Goal: Check status: Check status

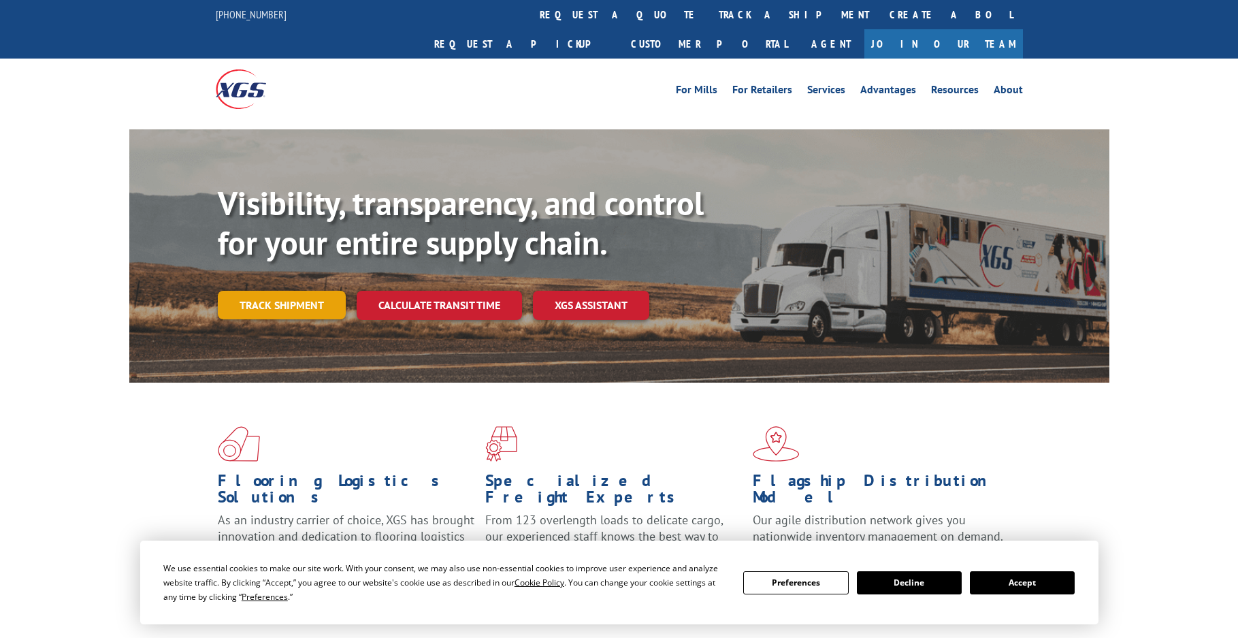
click at [257, 291] on link "Track shipment" at bounding box center [282, 305] width 128 height 29
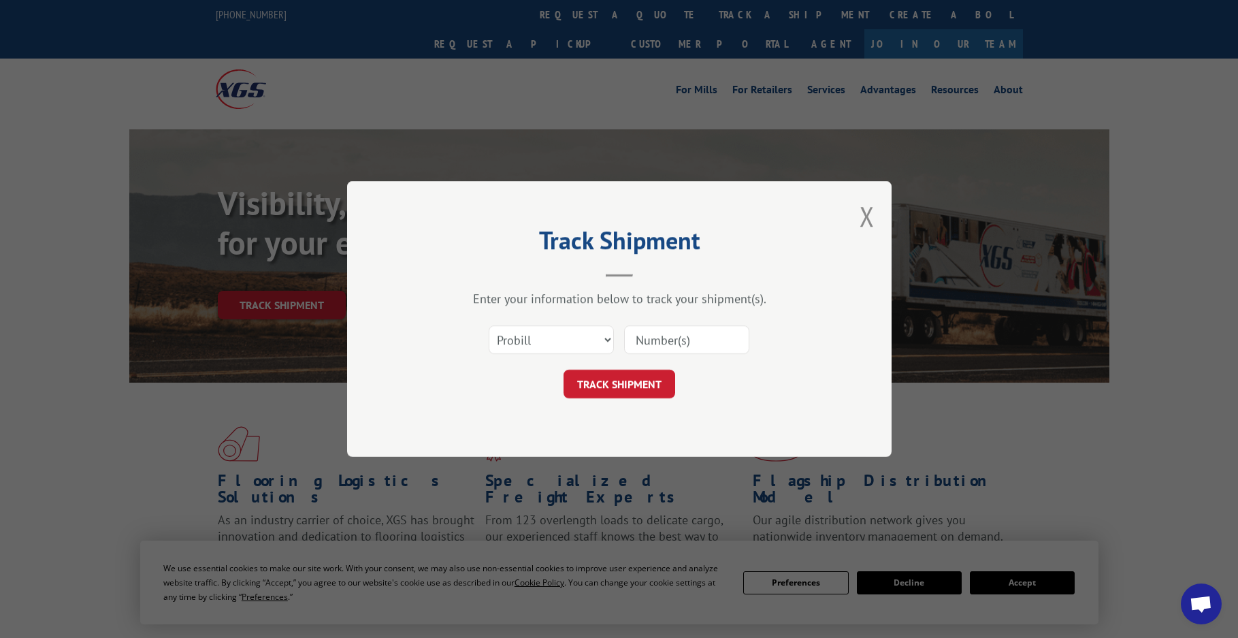
click at [653, 346] on input at bounding box center [686, 339] width 125 height 29
paste input "17470244"
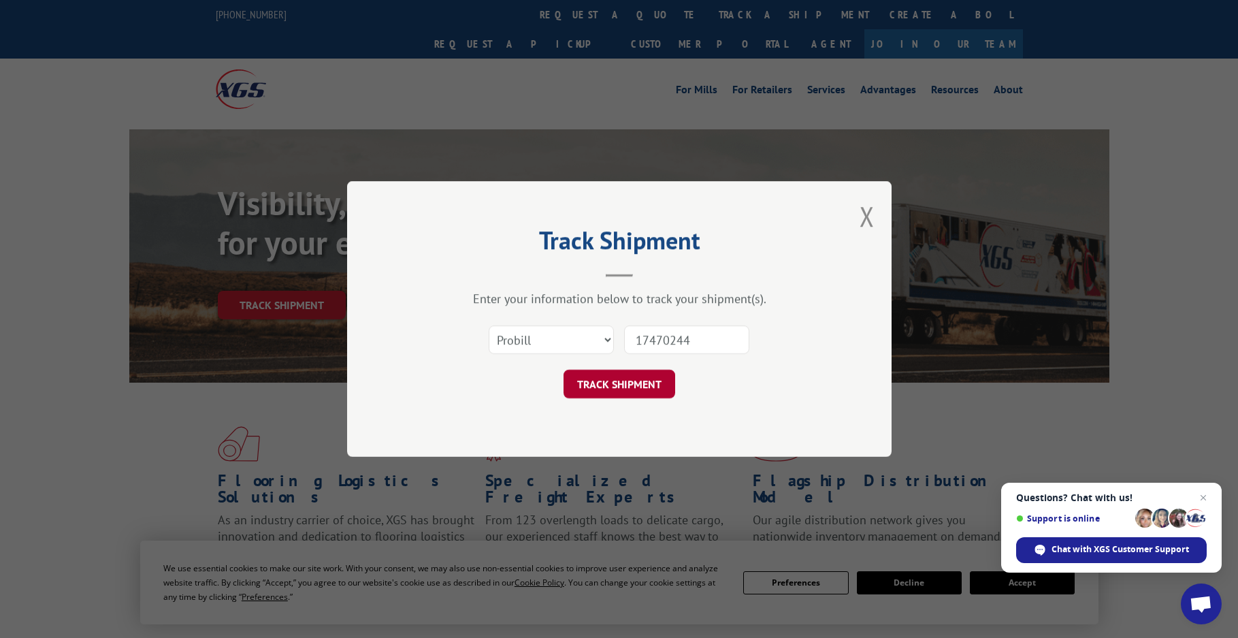
type input "17470244"
click at [637, 384] on button "TRACK SHIPMENT" at bounding box center [619, 384] width 112 height 29
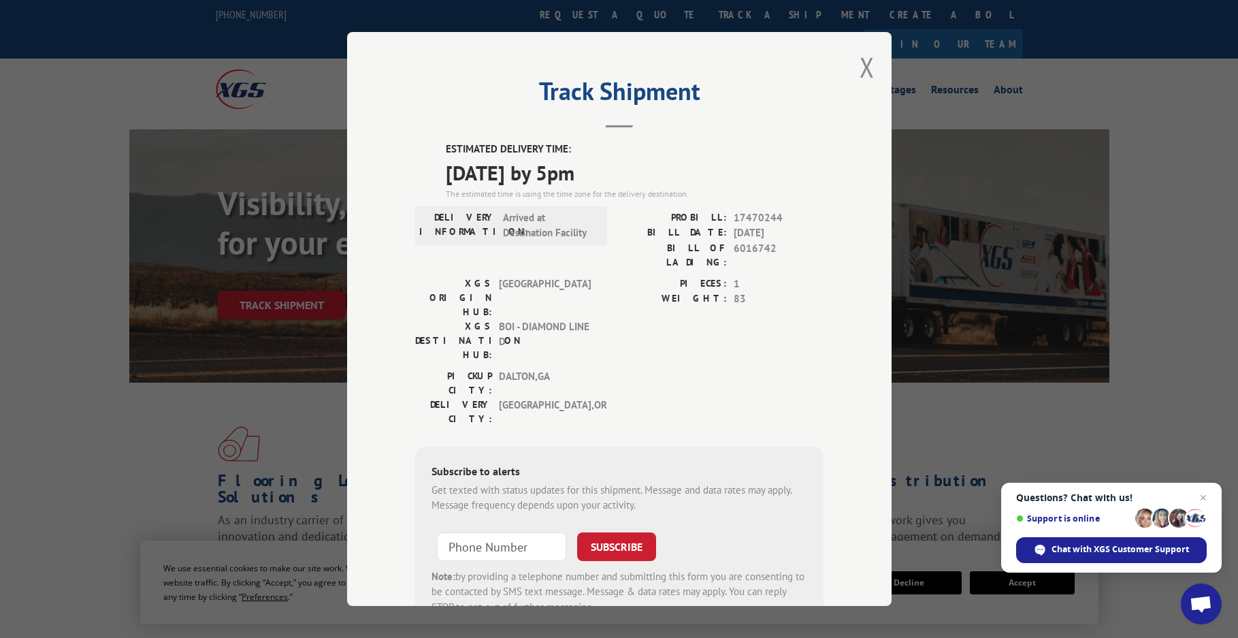
scroll to position [41, 0]
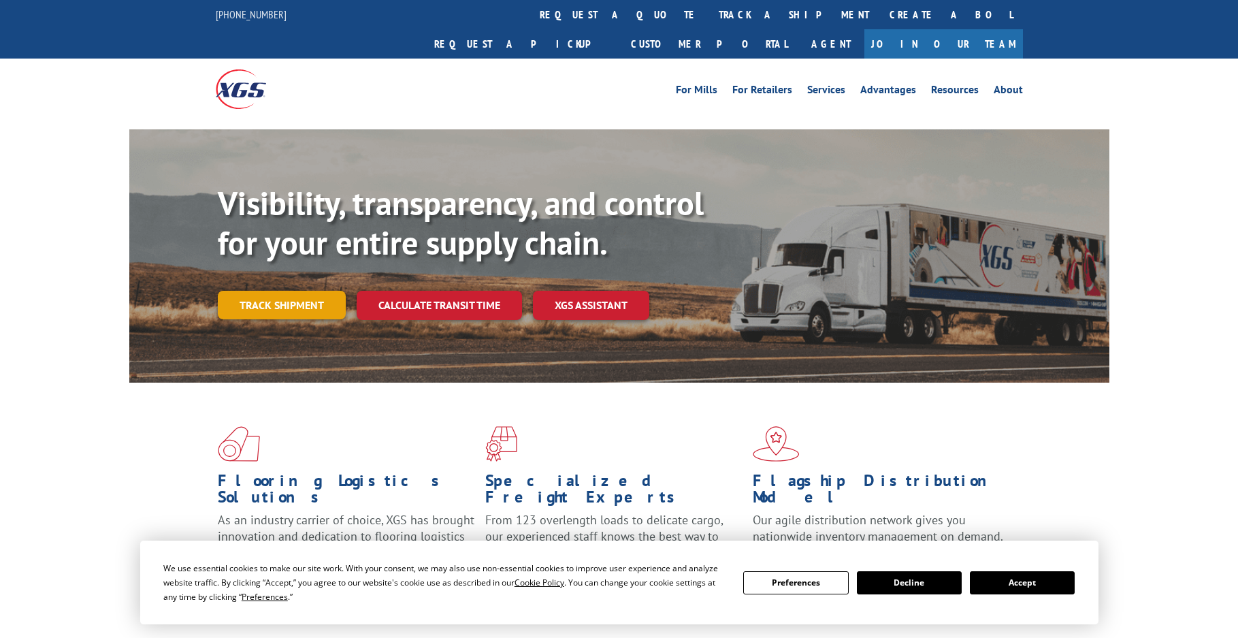
click at [289, 291] on link "Track shipment" at bounding box center [282, 305] width 128 height 29
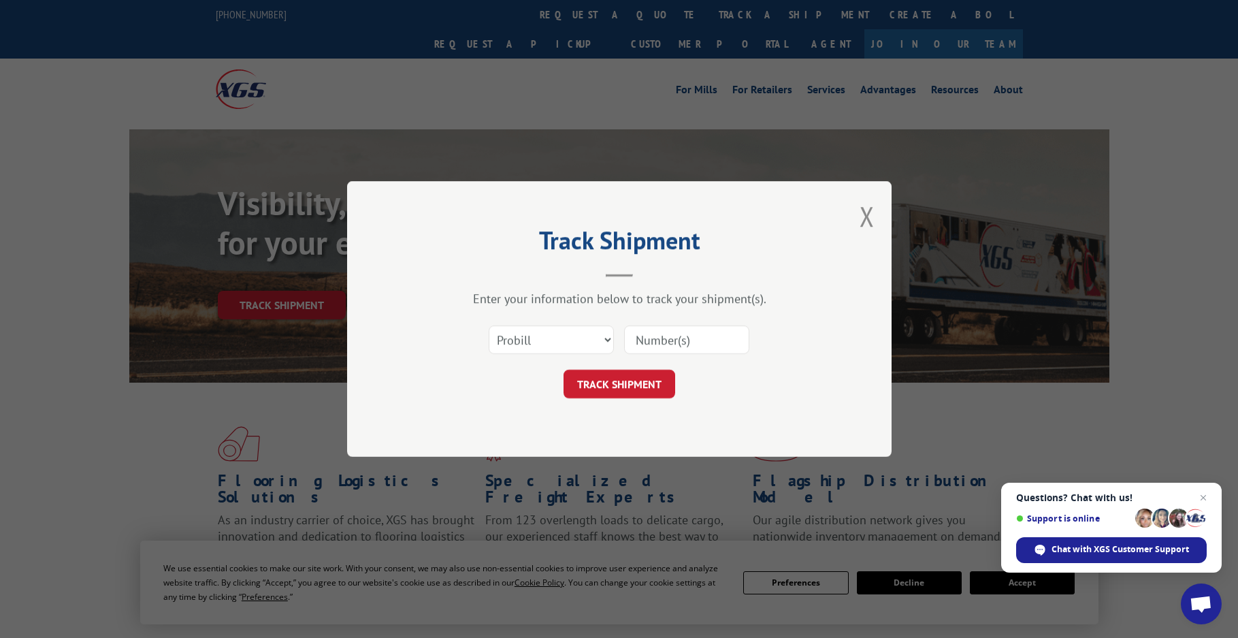
click at [648, 345] on input at bounding box center [686, 339] width 125 height 29
type input "197578329"
click button "TRACK SHIPMENT" at bounding box center [619, 384] width 112 height 29
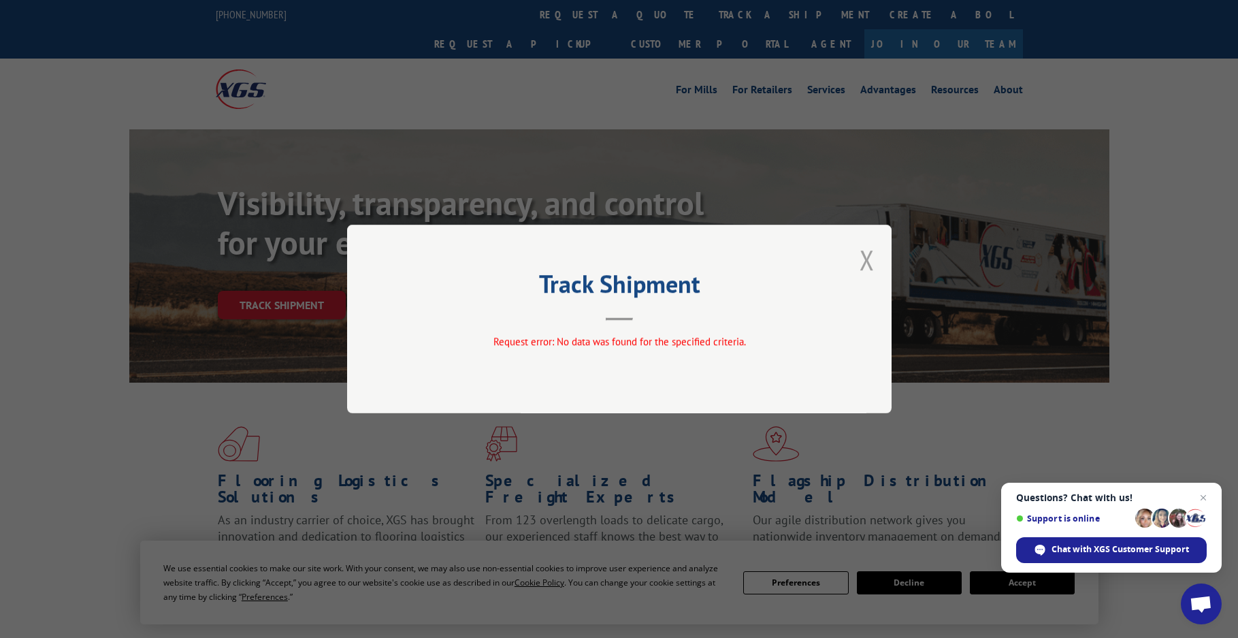
click at [866, 259] on button "Close modal" at bounding box center [866, 260] width 15 height 36
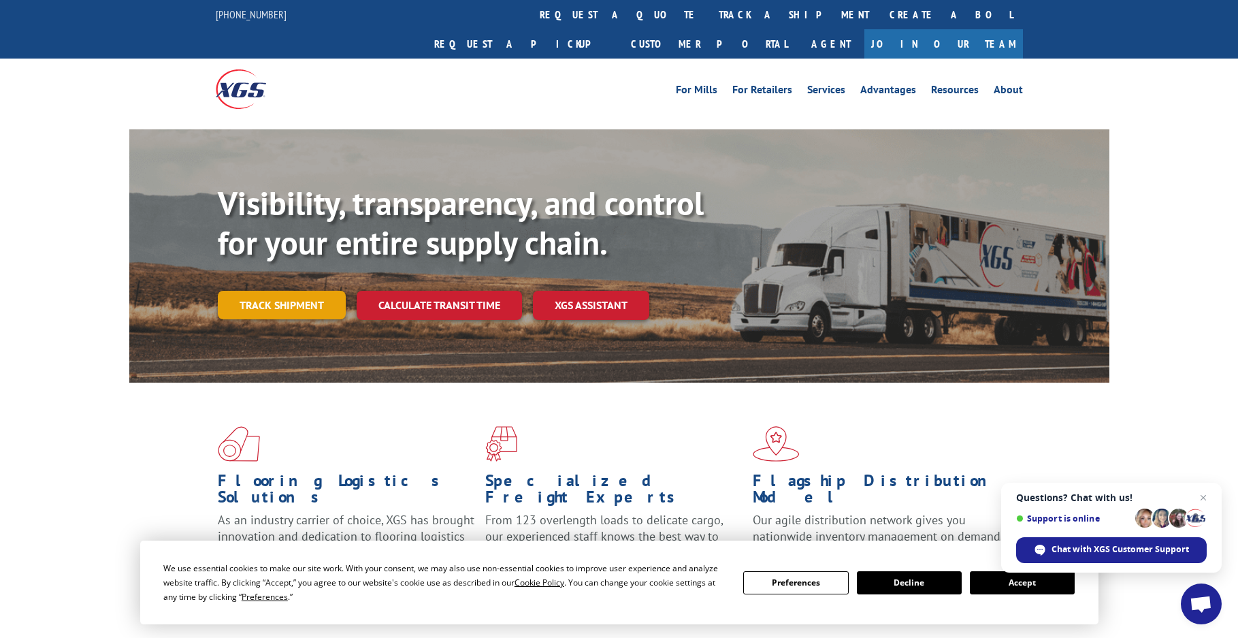
click at [280, 291] on link "Track shipment" at bounding box center [282, 305] width 128 height 29
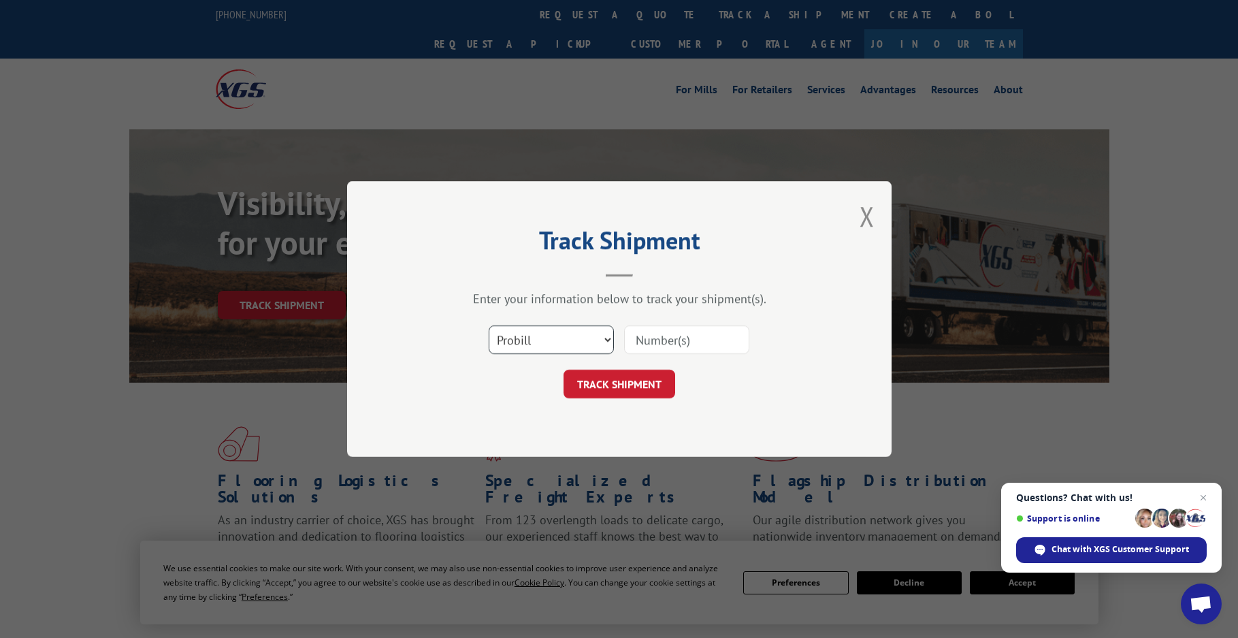
click at [605, 337] on select "Select category... Probill BOL PO" at bounding box center [551, 339] width 125 height 29
select select "bol"
click at [489, 325] on select "Select category... Probill BOL PO" at bounding box center [551, 339] width 125 height 29
click at [643, 340] on input at bounding box center [686, 339] width 125 height 29
type input "197578329"
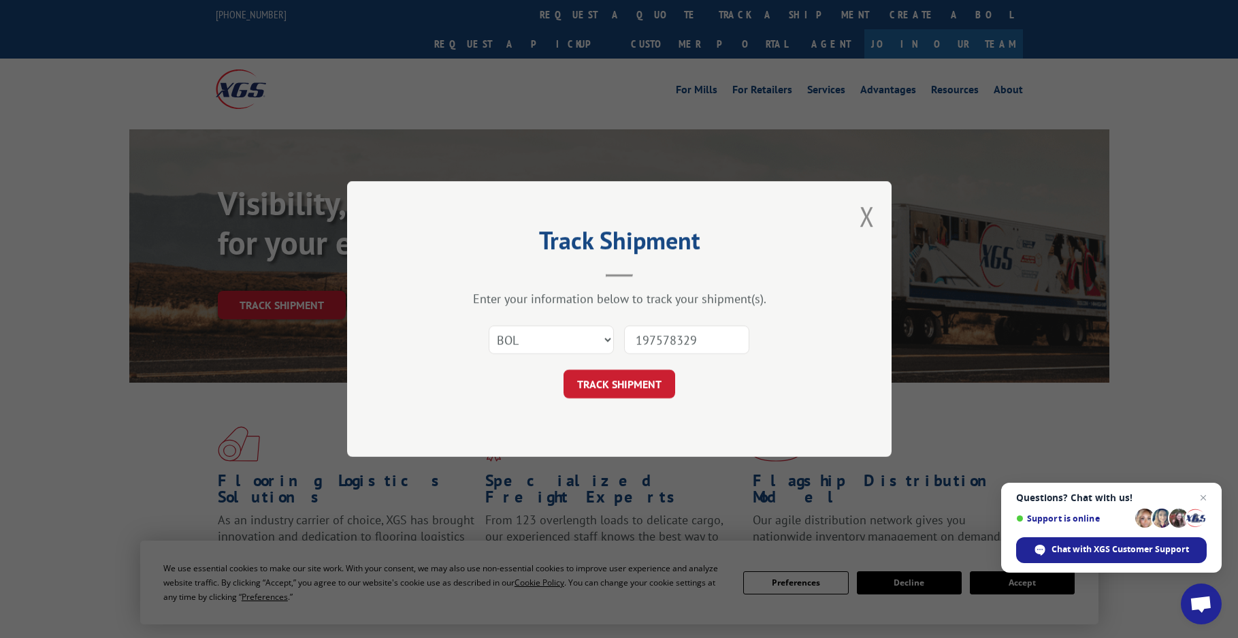
click at [563, 370] on button "TRACK SHIPMENT" at bounding box center [619, 384] width 112 height 29
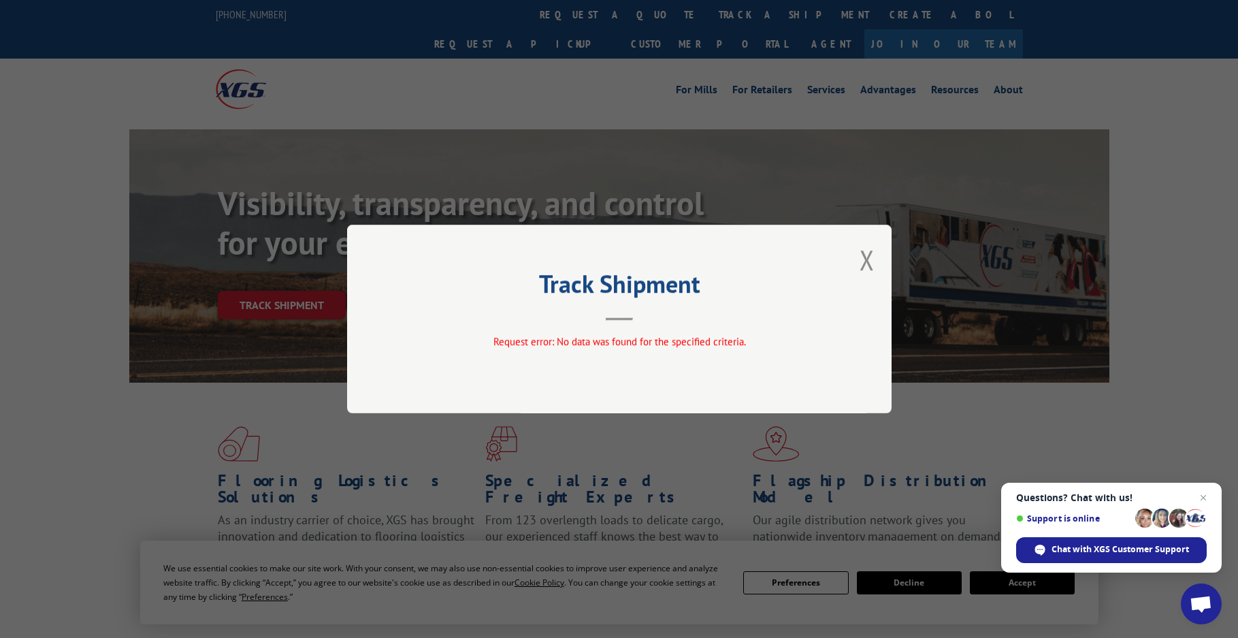
click at [879, 263] on div "Track Shipment Request error: No data was found for the specified criteria." at bounding box center [619, 319] width 544 height 188
click at [869, 261] on button "Close modal" at bounding box center [866, 260] width 15 height 36
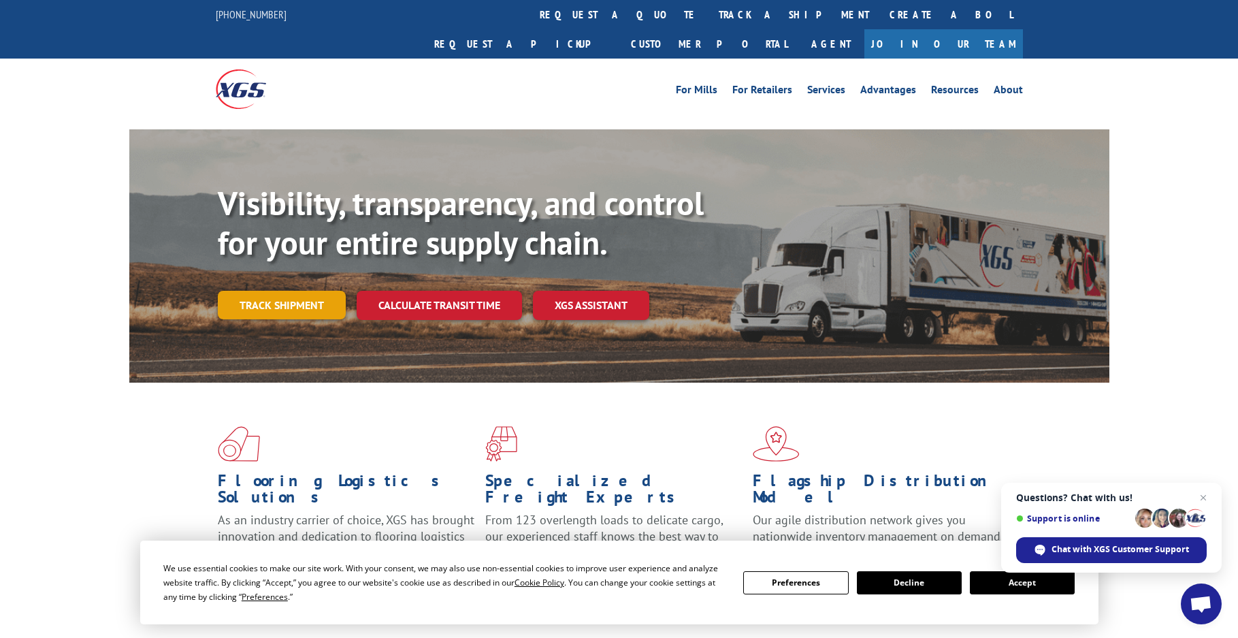
click at [310, 291] on link "Track shipment" at bounding box center [282, 305] width 128 height 29
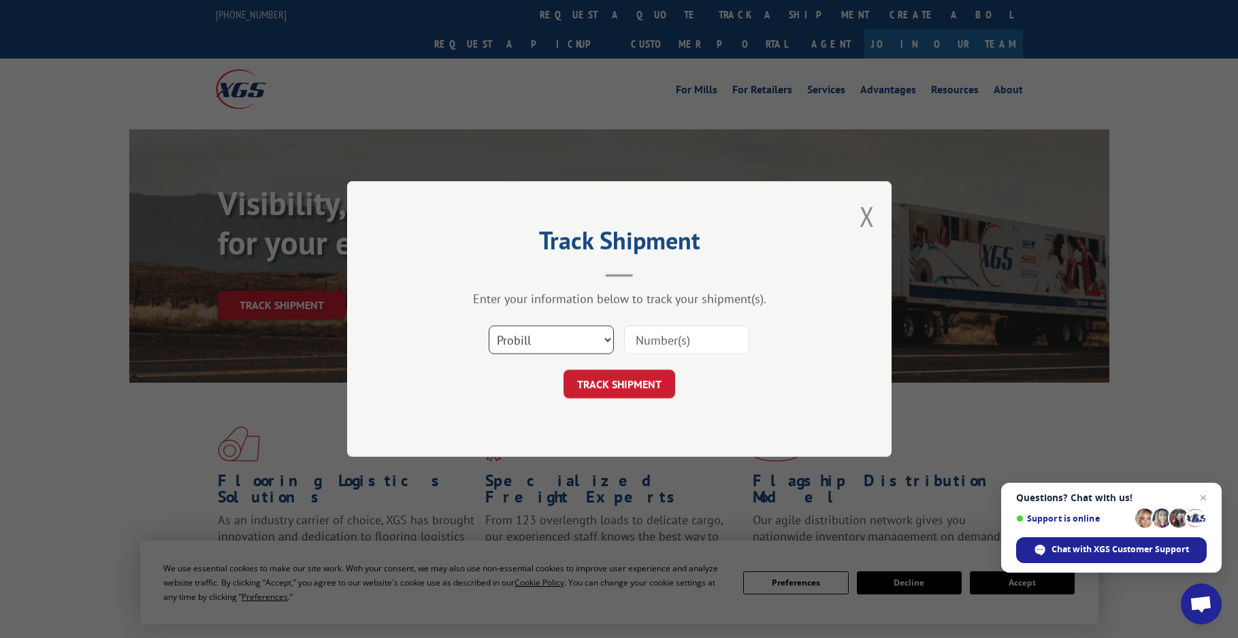
click at [606, 340] on select "Select category... Probill BOL PO" at bounding box center [551, 339] width 125 height 29
select select "po"
click at [489, 325] on select "Select category... Probill BOL PO" at bounding box center [551, 339] width 125 height 29
click at [644, 340] on input at bounding box center [686, 339] width 125 height 29
type input "197578329"
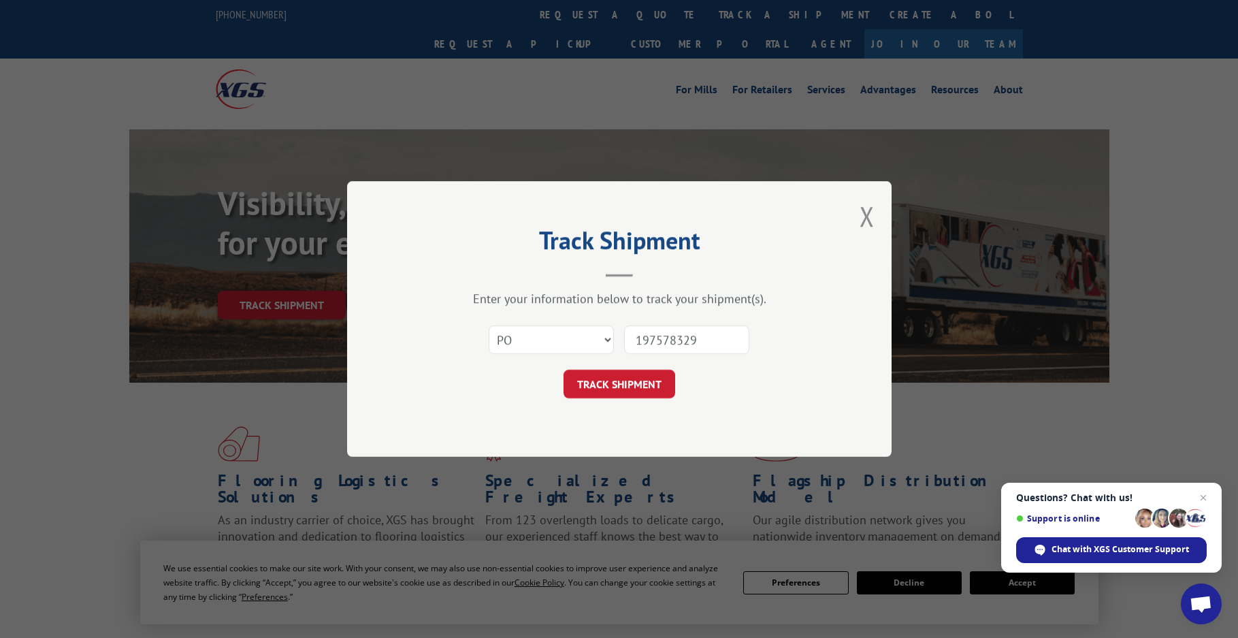
click at [563, 370] on button "TRACK SHIPMENT" at bounding box center [619, 384] width 112 height 29
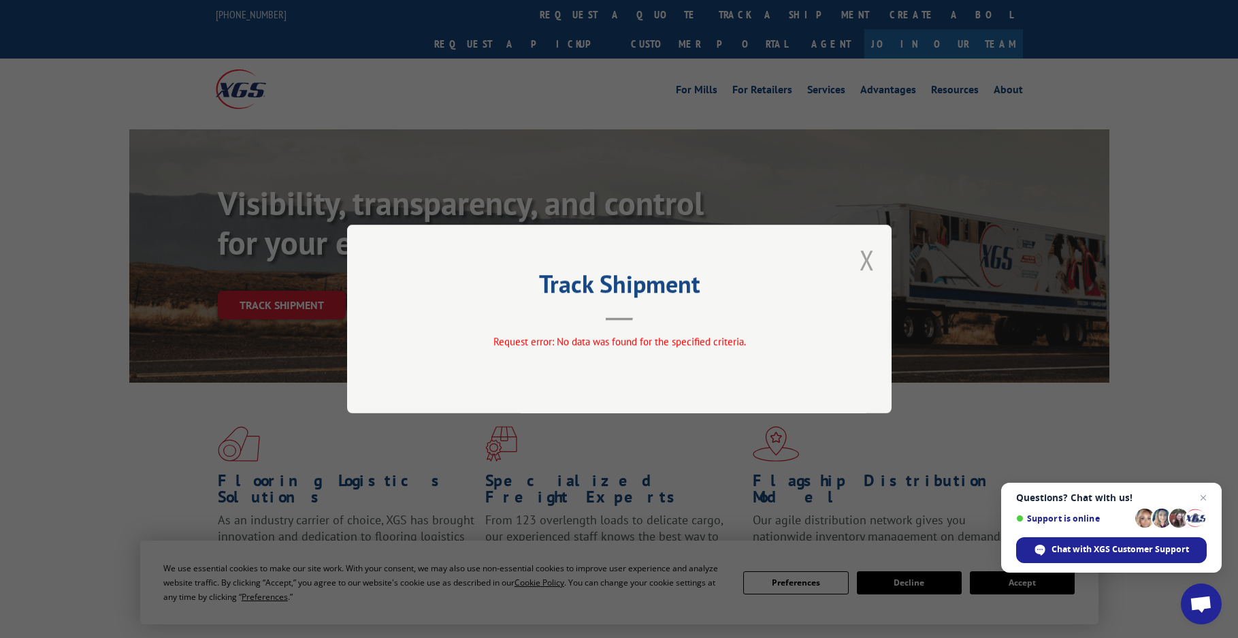
click at [864, 266] on button "Close modal" at bounding box center [866, 260] width 15 height 36
